Goal: Task Accomplishment & Management: Manage account settings

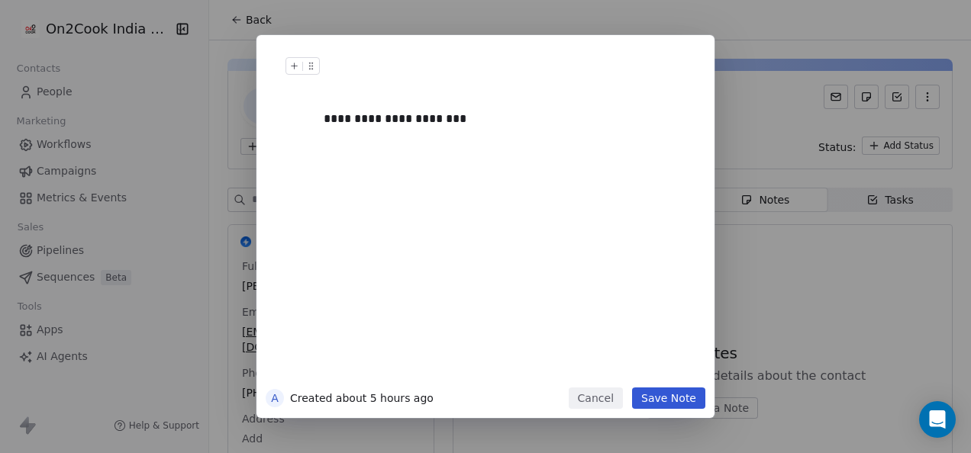
click at [693, 398] on button "Save Note" at bounding box center [668, 398] width 73 height 21
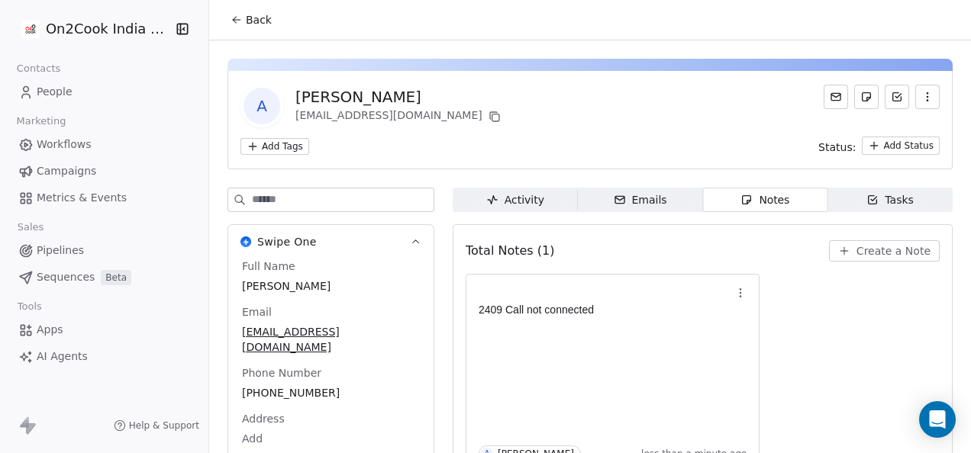
click at [869, 152] on html "On2Cook India Pvt. Ltd. Contacts People Marketing Workflows Campaigns Metrics &…" at bounding box center [485, 226] width 971 height 453
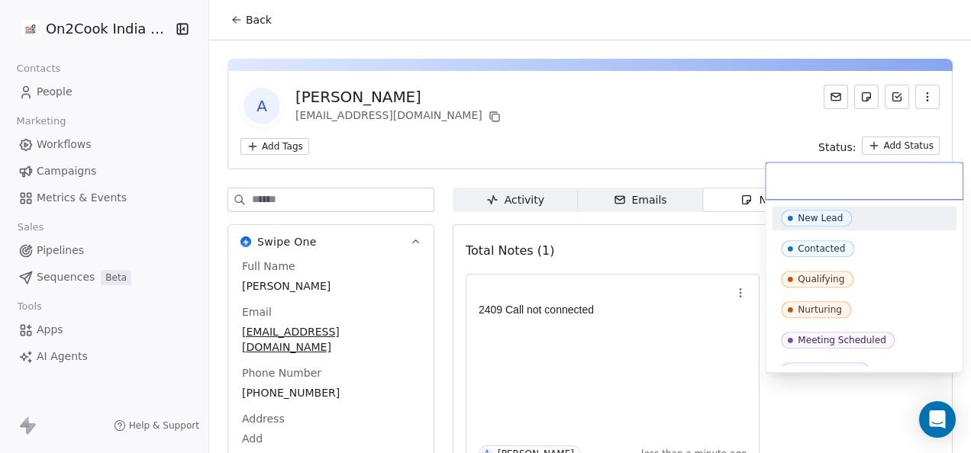
click at [586, 116] on html "On2Cook India Pvt. Ltd. Contacts People Marketing Workflows Campaigns Metrics &…" at bounding box center [485, 226] width 971 height 453
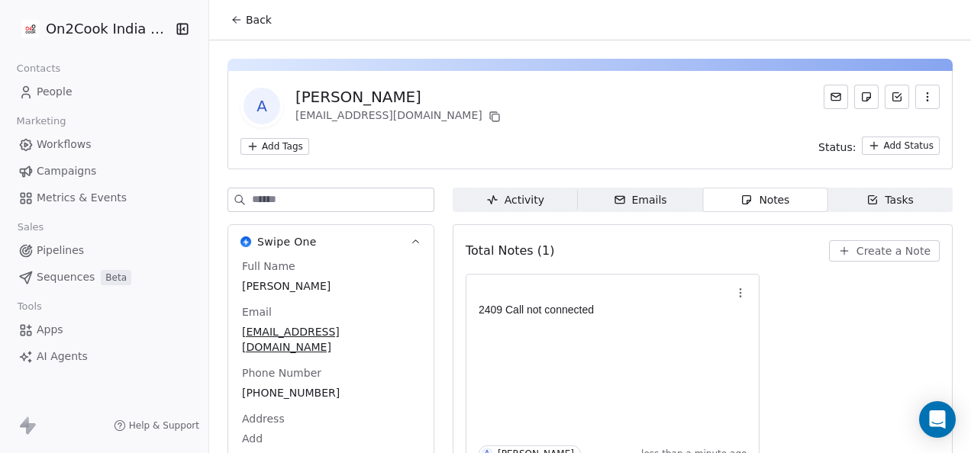
click at [240, 18] on button "Back" at bounding box center [251, 19] width 60 height 27
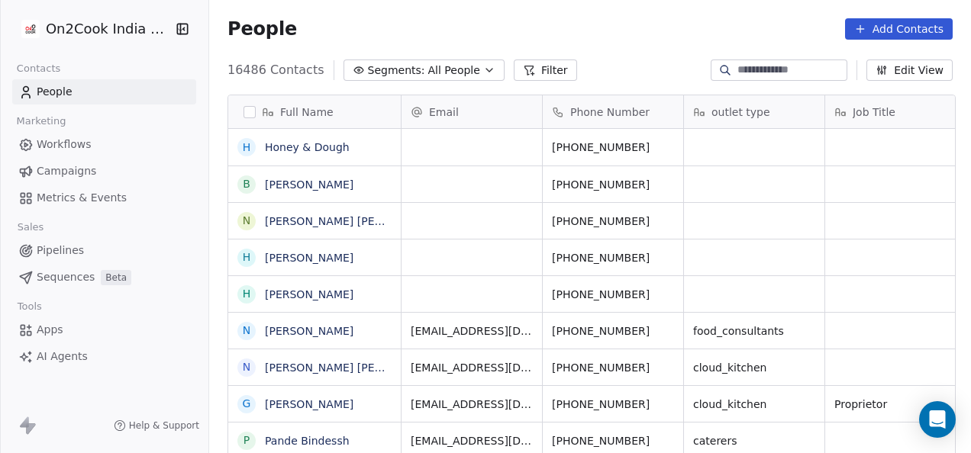
scroll to position [387, 753]
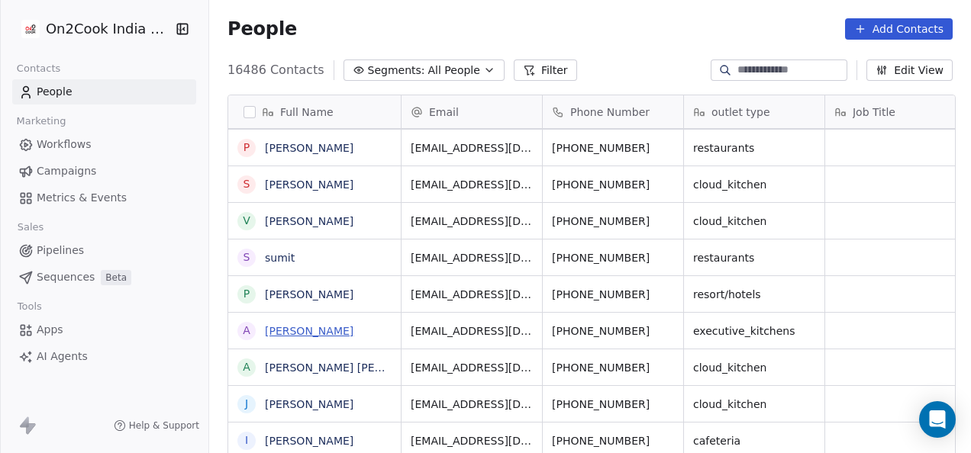
click at [314, 325] on link "[PERSON_NAME]" at bounding box center [309, 331] width 89 height 12
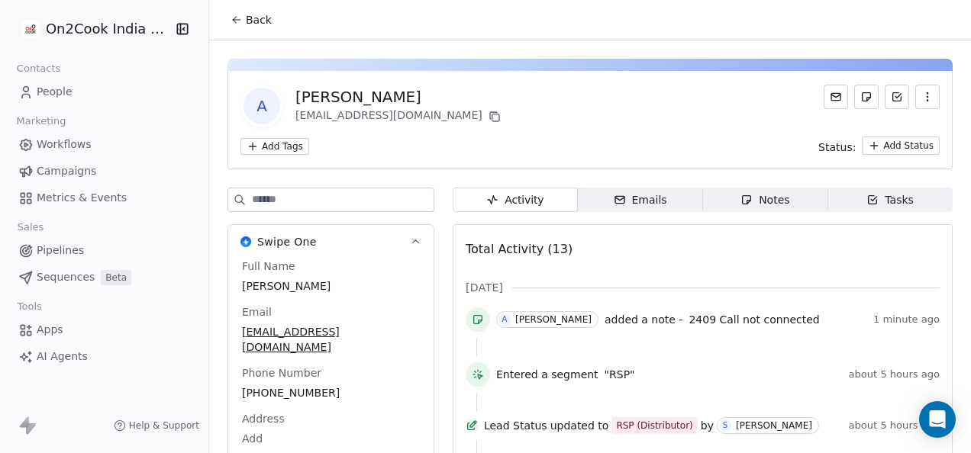
click at [717, 198] on span "Notes Notes" at bounding box center [764, 200] width 125 height 24
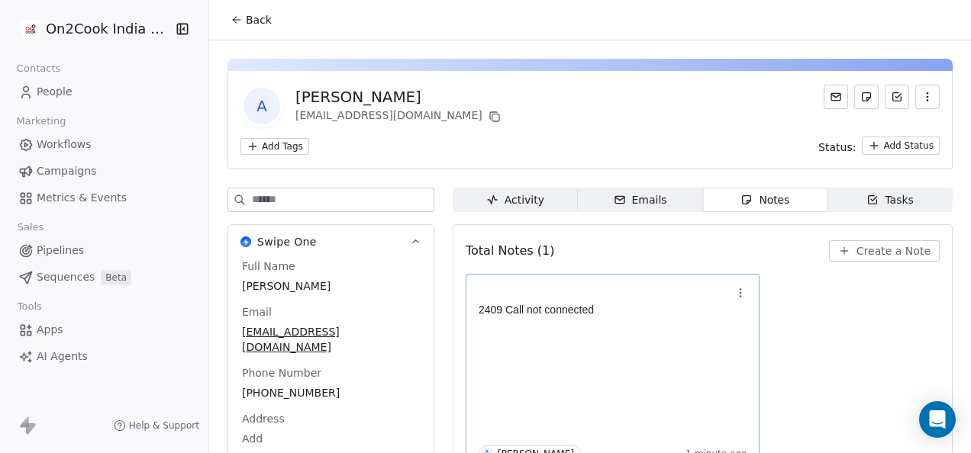
click at [734, 290] on icon "button" at bounding box center [740, 293] width 12 height 12
click at [760, 319] on button "Edit" at bounding box center [785, 325] width 103 height 24
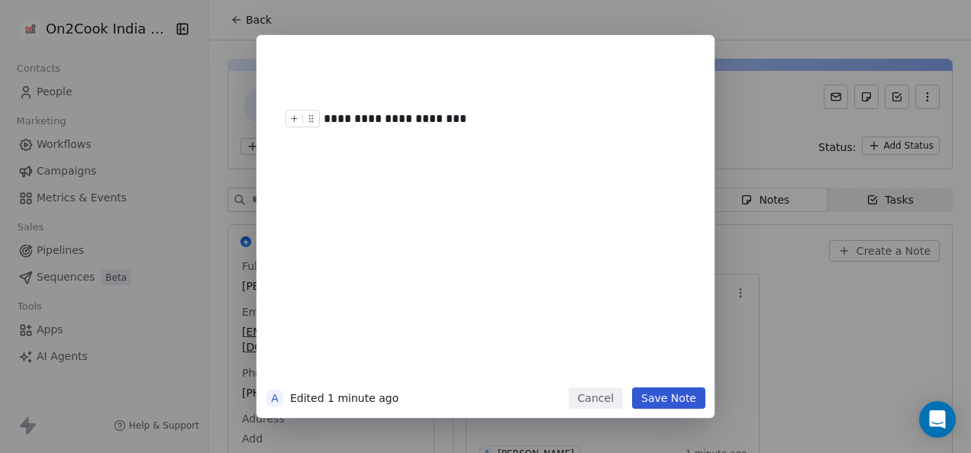
click at [481, 122] on div "**********" at bounding box center [503, 119] width 358 height 18
click at [672, 402] on button "Save Note" at bounding box center [668, 398] width 73 height 21
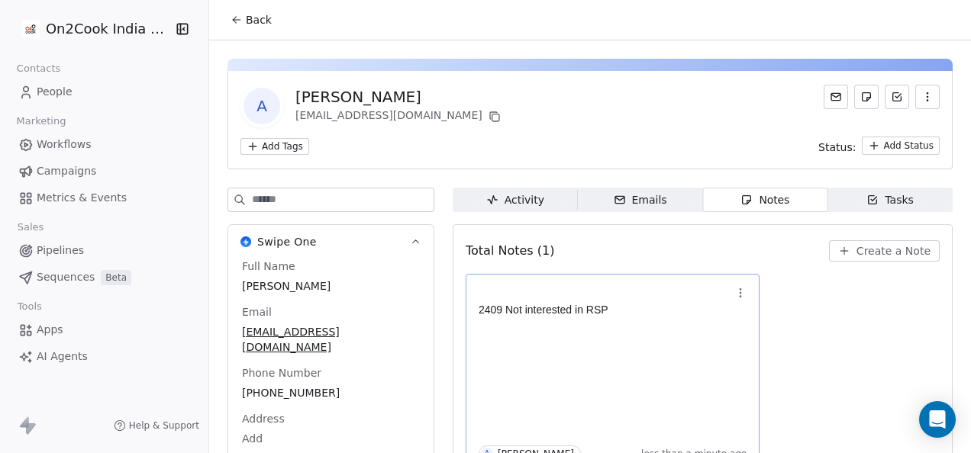
scroll to position [18, 0]
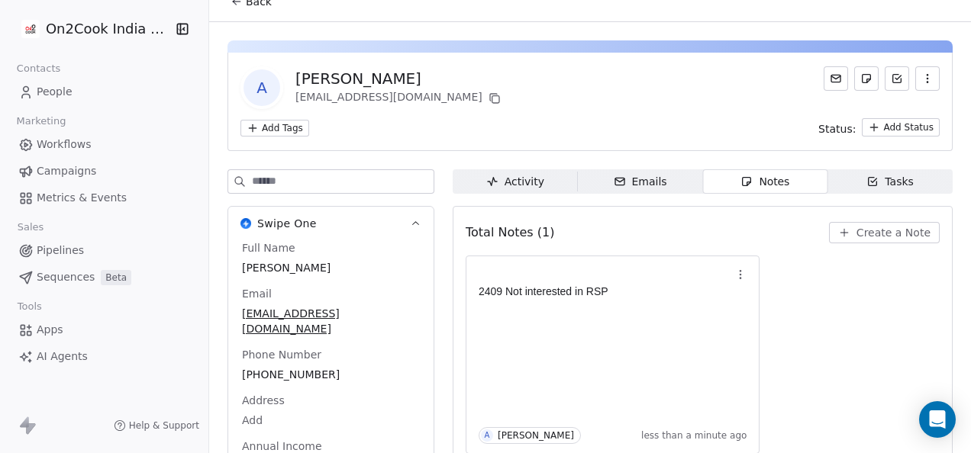
click at [865, 131] on html "On2Cook India Pvt. Ltd. Contacts People Marketing Workflows Campaigns Metrics &…" at bounding box center [485, 226] width 971 height 453
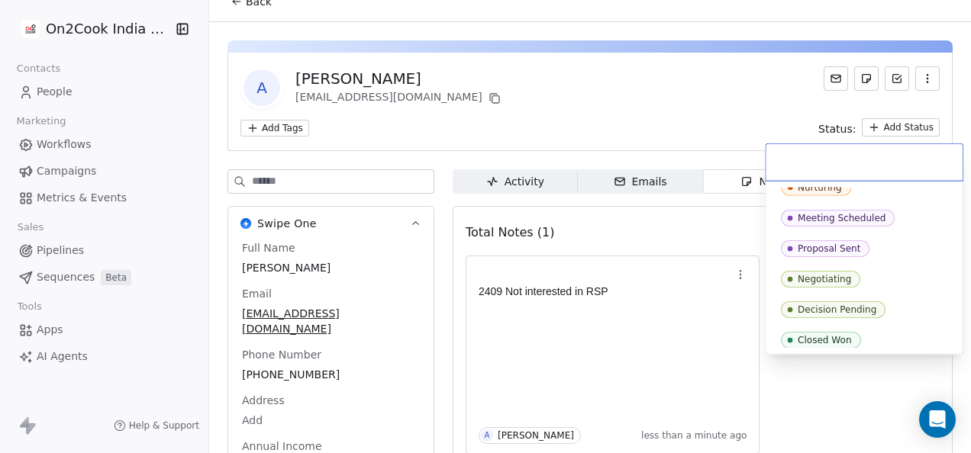
scroll to position [169, 0]
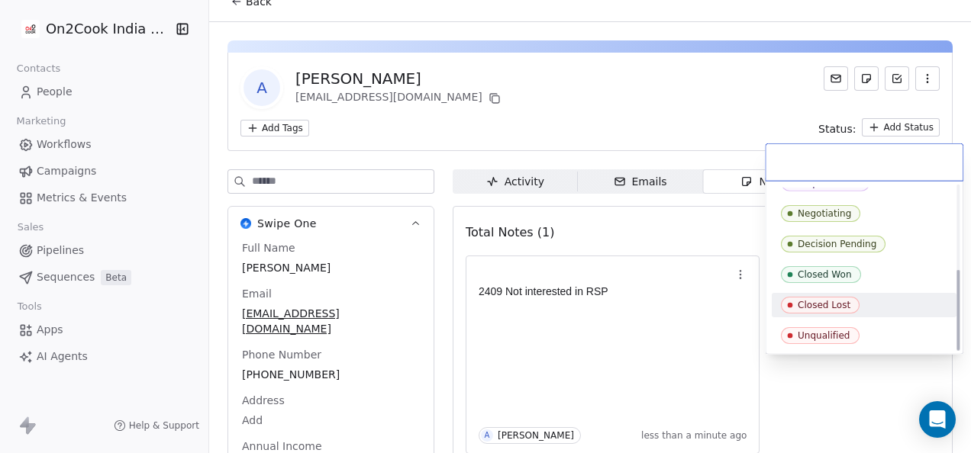
click at [836, 305] on div "Closed Lost" at bounding box center [824, 305] width 53 height 11
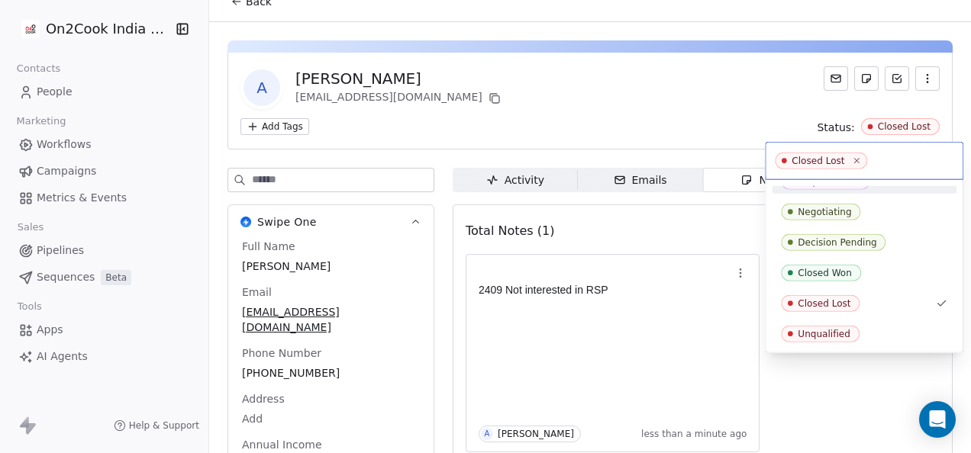
click at [690, 90] on html "On2Cook India Pvt. Ltd. Contacts People Marketing Workflows Campaigns Metrics &…" at bounding box center [485, 226] width 971 height 453
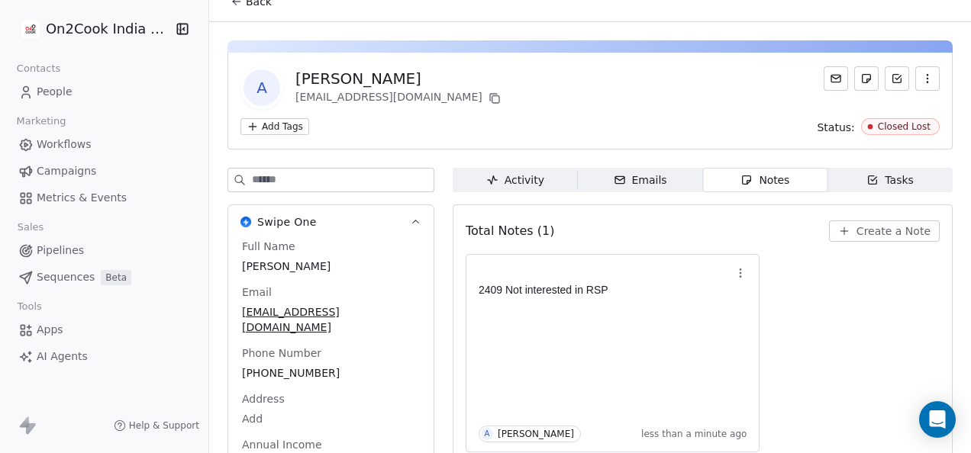
click at [249, 6] on span "Back" at bounding box center [259, 1] width 26 height 15
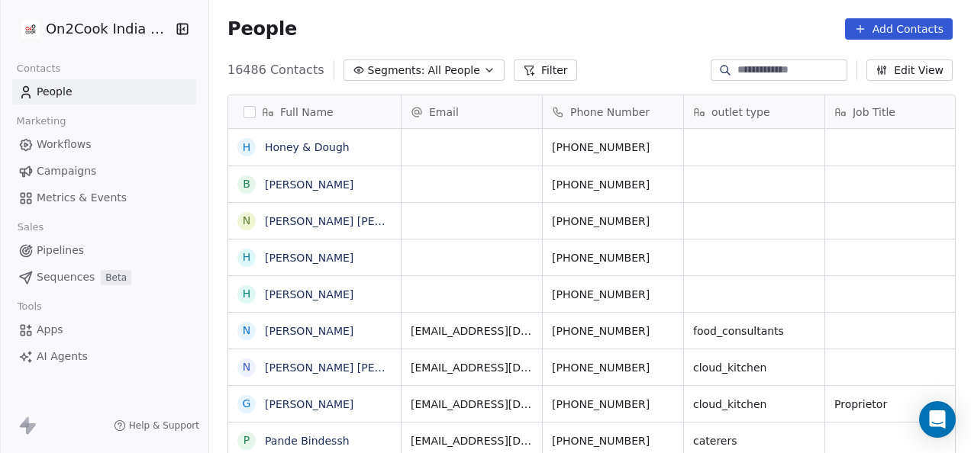
scroll to position [387, 753]
